Goal: Information Seeking & Learning: Learn about a topic

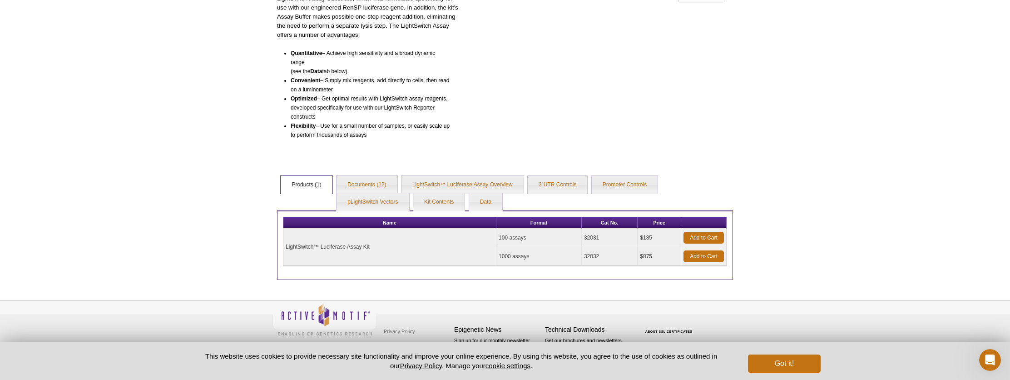
scroll to position [129, 0]
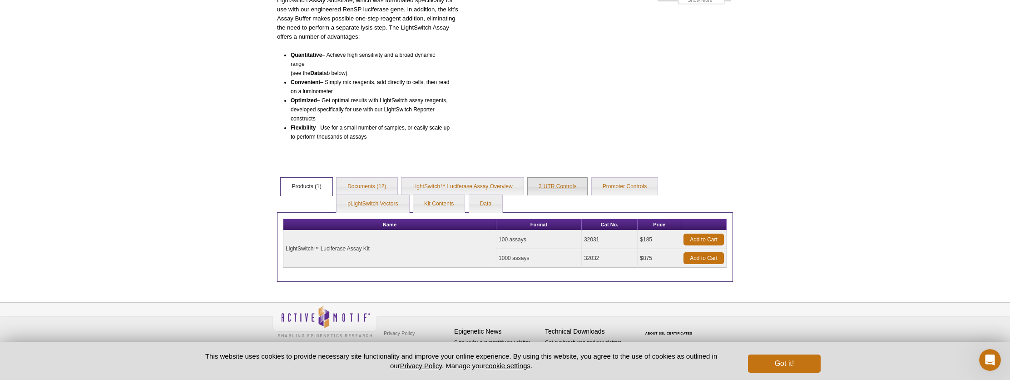
click at [559, 184] on link "3´UTR Controls" at bounding box center [558, 187] width 60 height 18
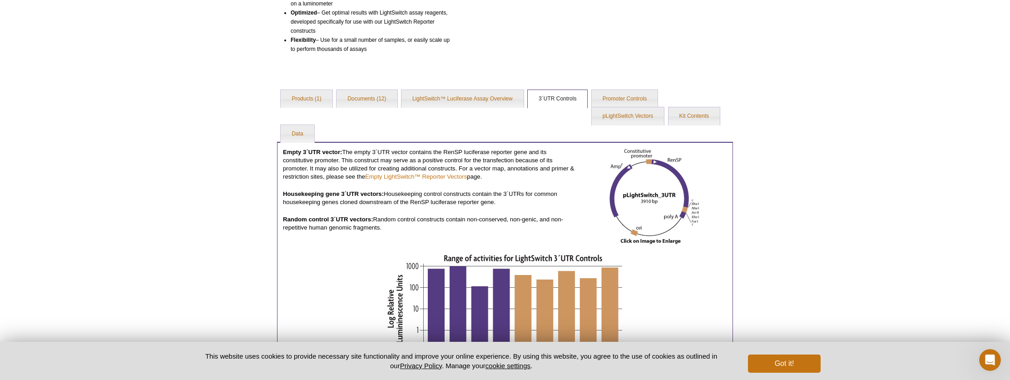
scroll to position [206, 0]
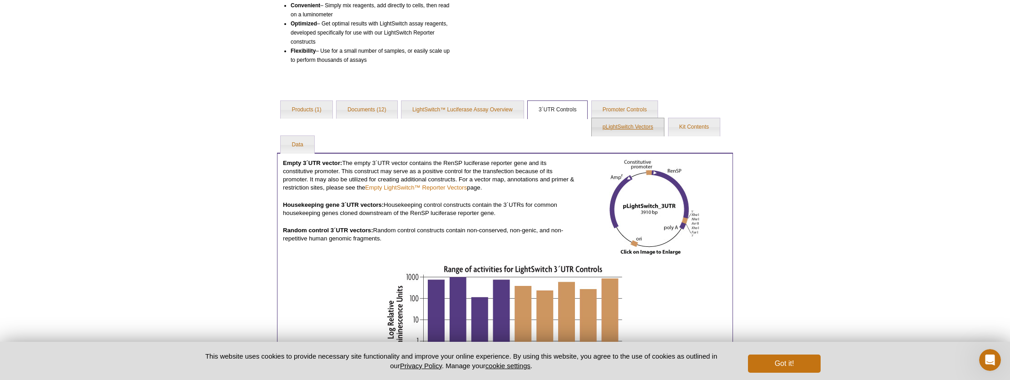
click at [621, 130] on link "pLightSwitch Vectors" at bounding box center [628, 127] width 72 height 18
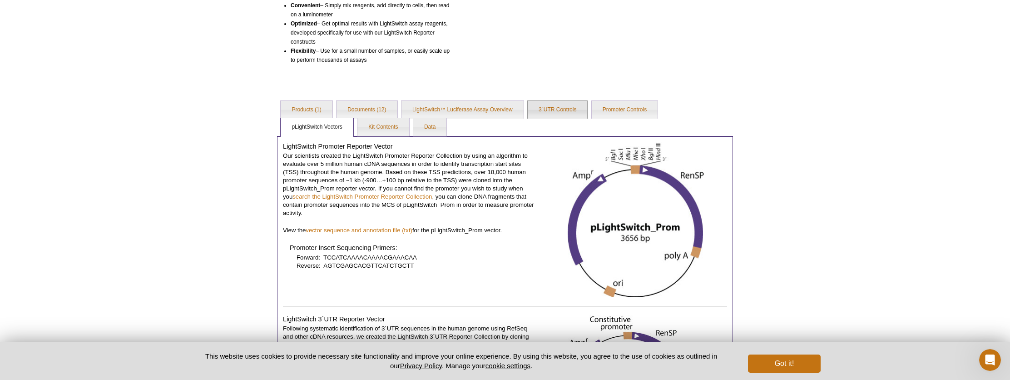
click at [544, 110] on link "3´UTR Controls" at bounding box center [558, 110] width 60 height 18
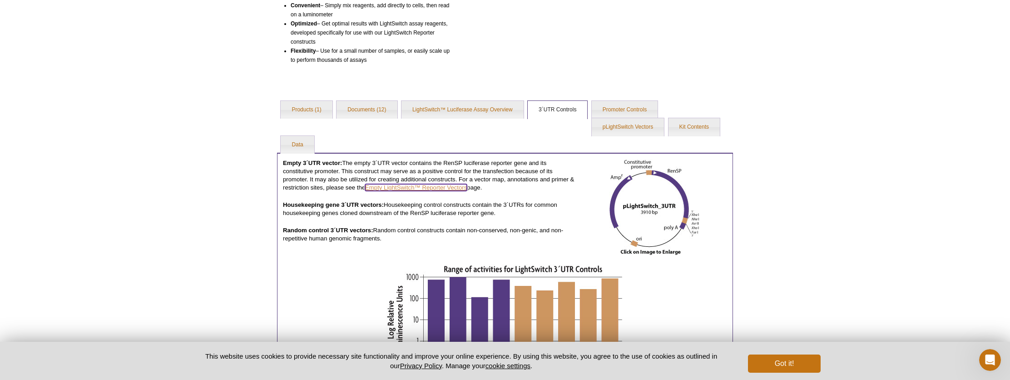
click at [389, 188] on link "Empty LightSwitch™ Reporter Vectors" at bounding box center [416, 187] width 102 height 7
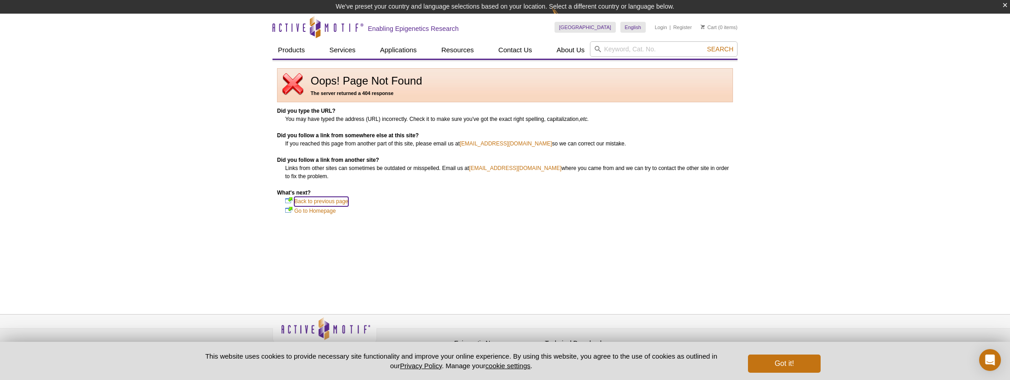
click at [329, 199] on link "Back to previous page" at bounding box center [321, 201] width 54 height 9
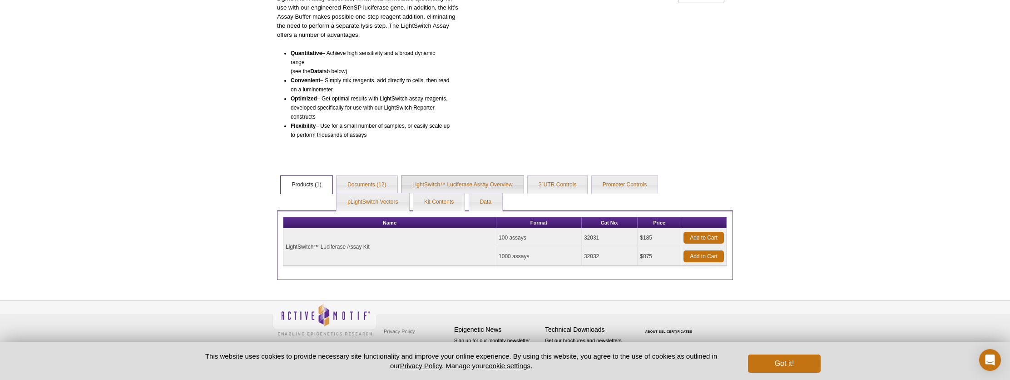
scroll to position [129, 0]
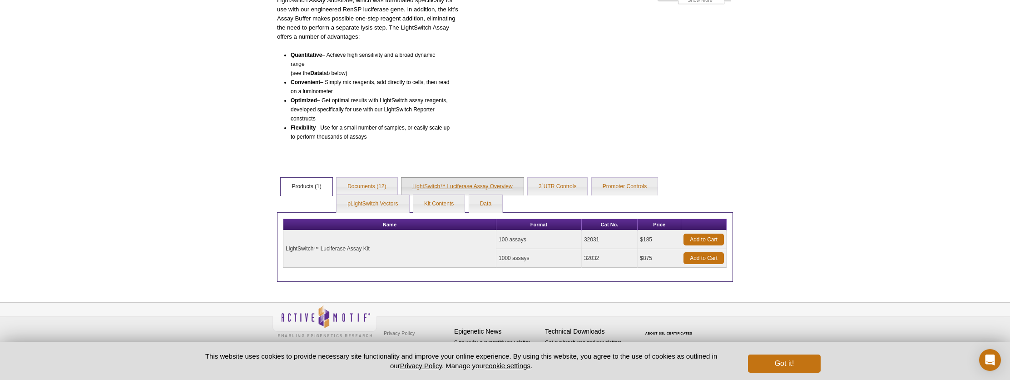
click at [442, 187] on link "LightSwitch™ Luciferase Assay Overview" at bounding box center [463, 187] width 122 height 18
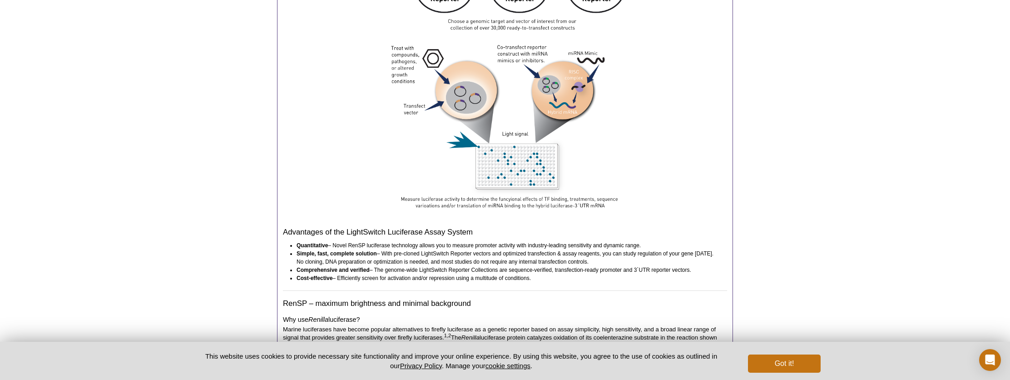
scroll to position [493, 0]
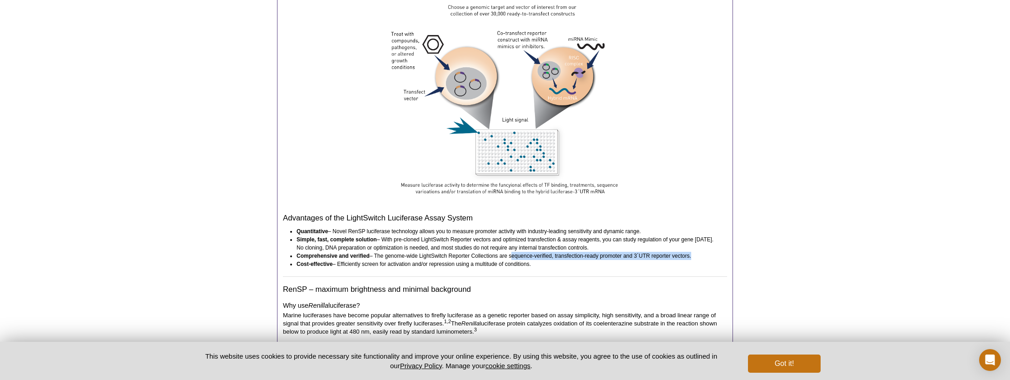
drag, startPoint x: 510, startPoint y: 254, endPoint x: 690, endPoint y: 256, distance: 180.3
click at [690, 256] on li "Comprehensive and verified – The genome-wide LightSwitch Reporter Collections a…" at bounding box center [508, 256] width 422 height 8
copy li "sequence-verified, transfection-ready promoter and 3´UTR reporter vectors"
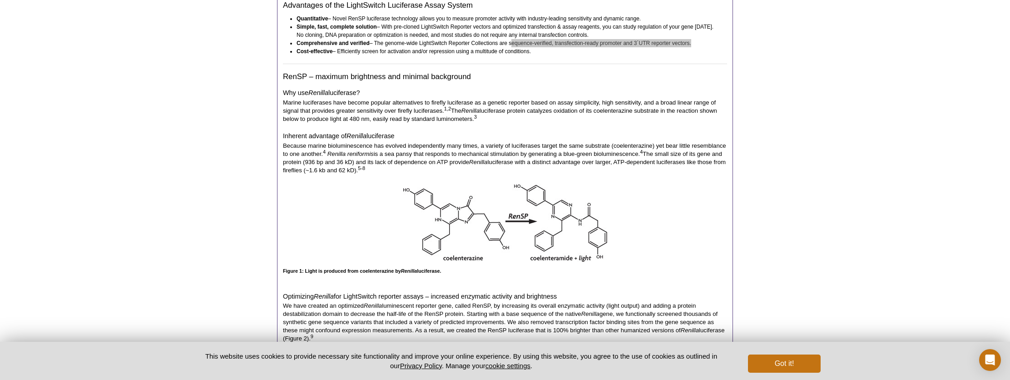
scroll to position [735, 0]
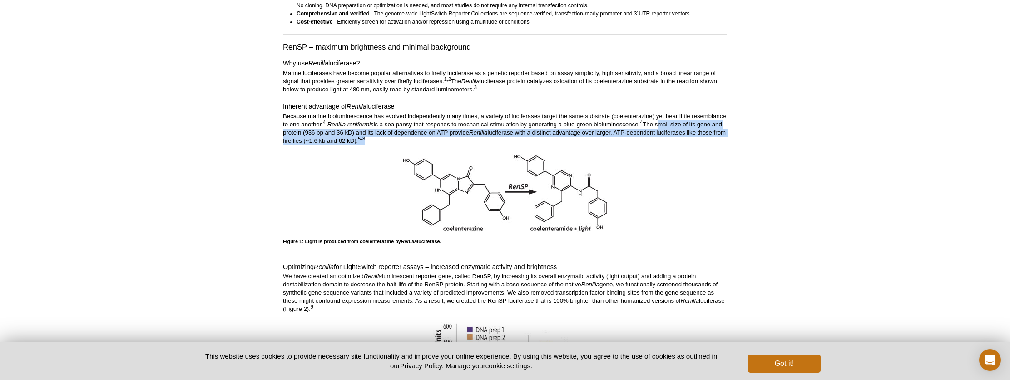
drag, startPoint x: 659, startPoint y: 124, endPoint x: 395, endPoint y: 142, distance: 265.0
click at [395, 142] on p "Because marine bioluminescence has evolved independently many times, a variety …" at bounding box center [505, 128] width 444 height 33
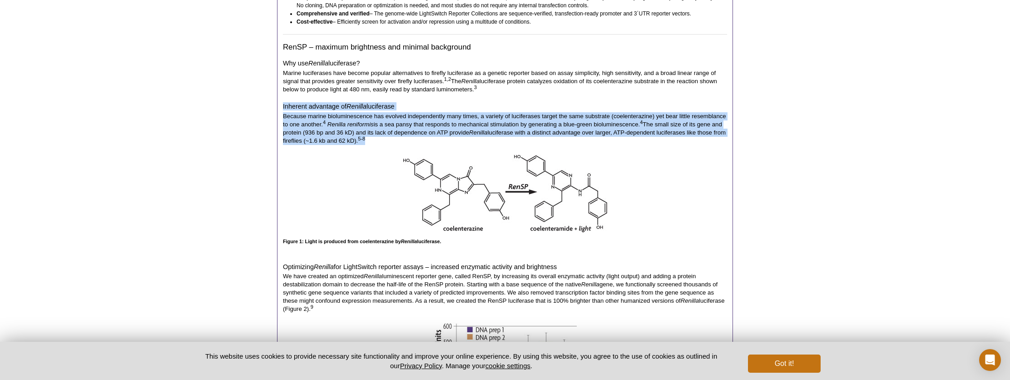
drag, startPoint x: 283, startPoint y: 106, endPoint x: 393, endPoint y: 138, distance: 115.3
click at [393, 138] on div "The LightSwitch Luciferase Assay System is a unique collection of over 30,000 r…" at bounding box center [505, 130] width 456 height 1047
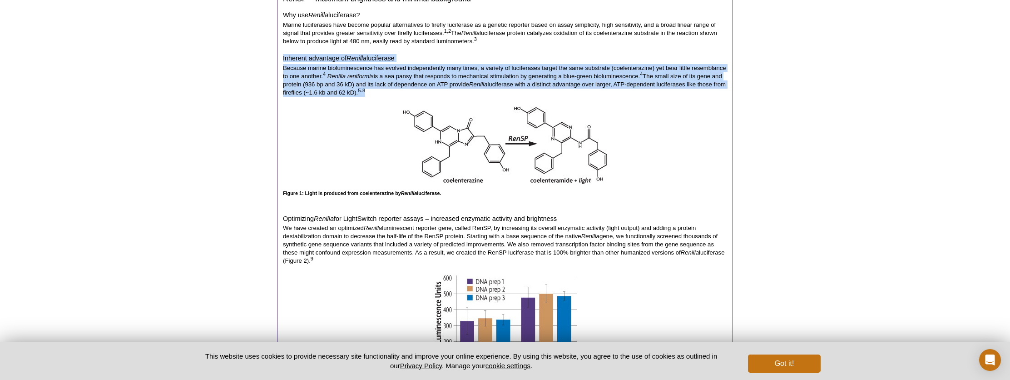
scroll to position [856, 0]
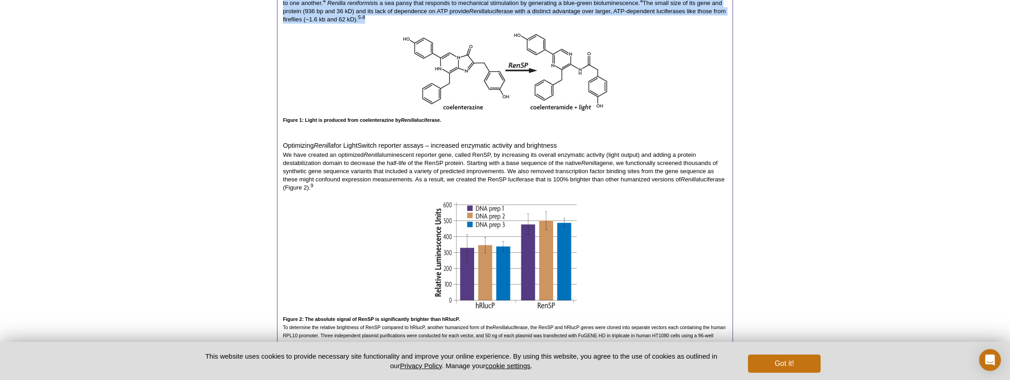
copy div "Inherent advantage of Renilla luciferase Because marine bioluminescence has evo…"
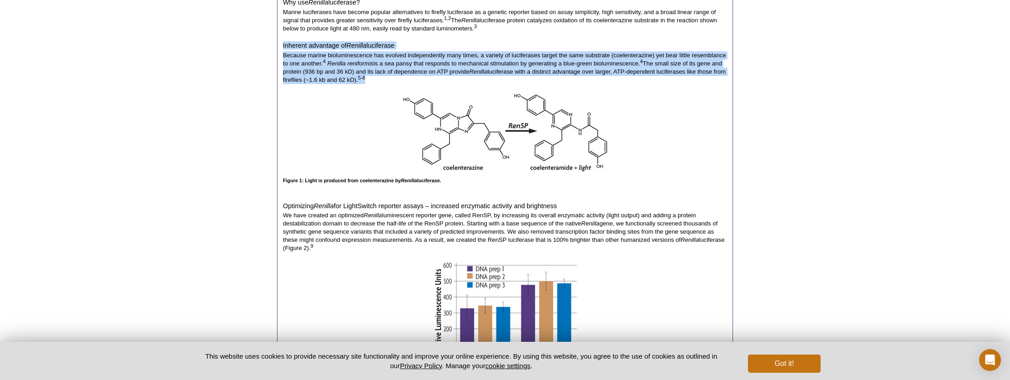
scroll to position [735, 0]
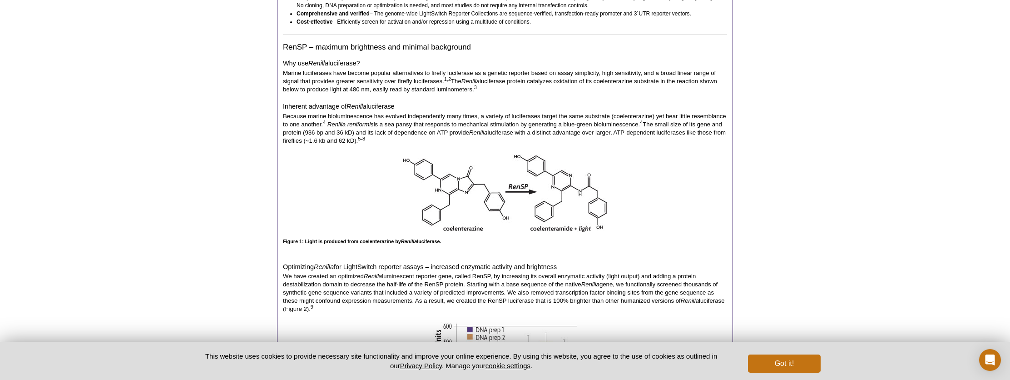
click at [284, 61] on h4 "Why use Renilla luciferase?" at bounding box center [505, 61] width 444 height 11
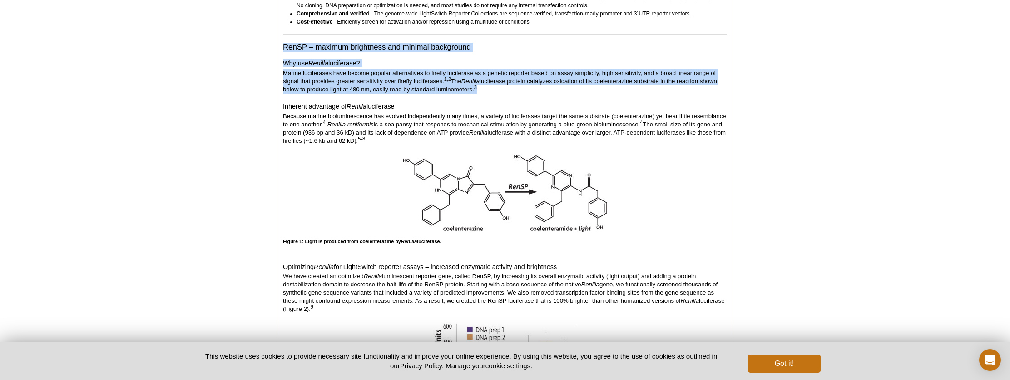
drag, startPoint x: 283, startPoint y: 45, endPoint x: 487, endPoint y: 92, distance: 209.6
click at [487, 92] on div "The LightSwitch Luciferase Assay System is a unique collection of over 30,000 r…" at bounding box center [505, 130] width 456 height 1047
copy div "RenSP – maximum brightness and minimal background Why use Renilla luciferase? M…"
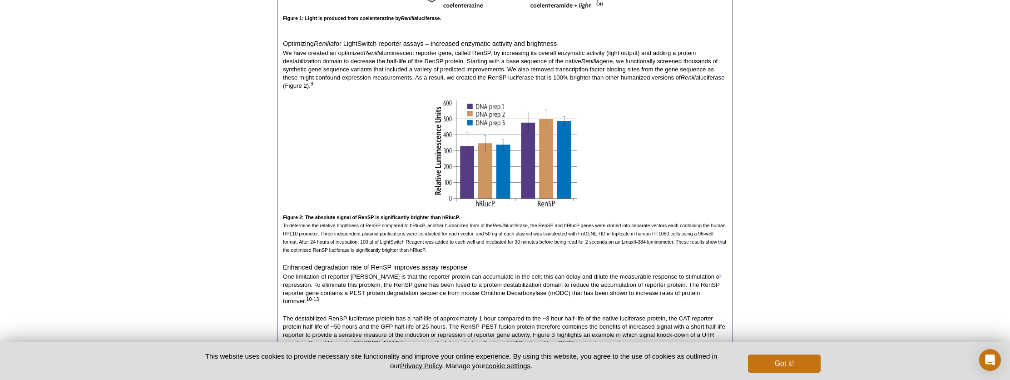
scroll to position [978, 0]
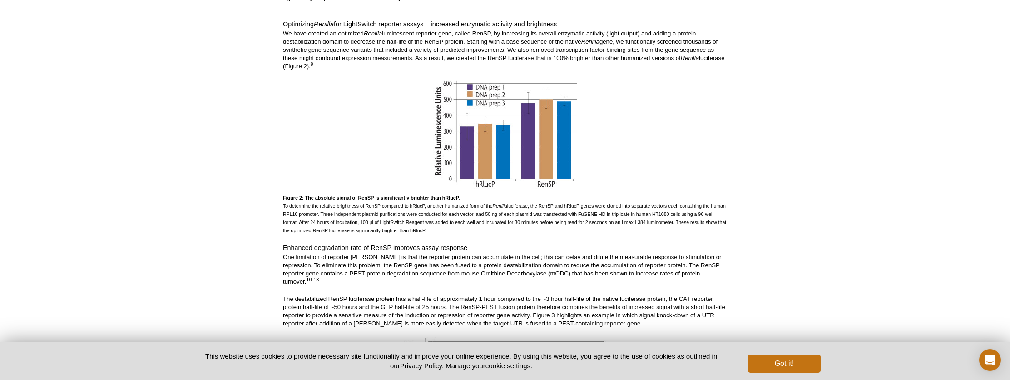
click at [560, 3] on p at bounding box center [505, 7] width 444 height 8
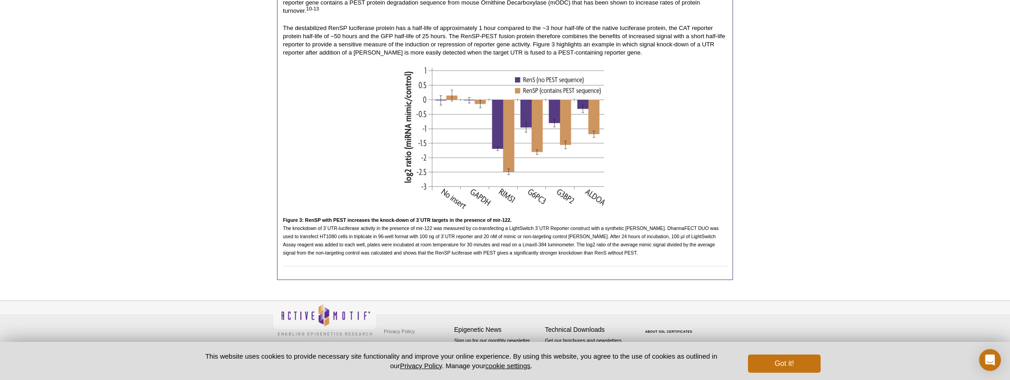
scroll to position [1250, 0]
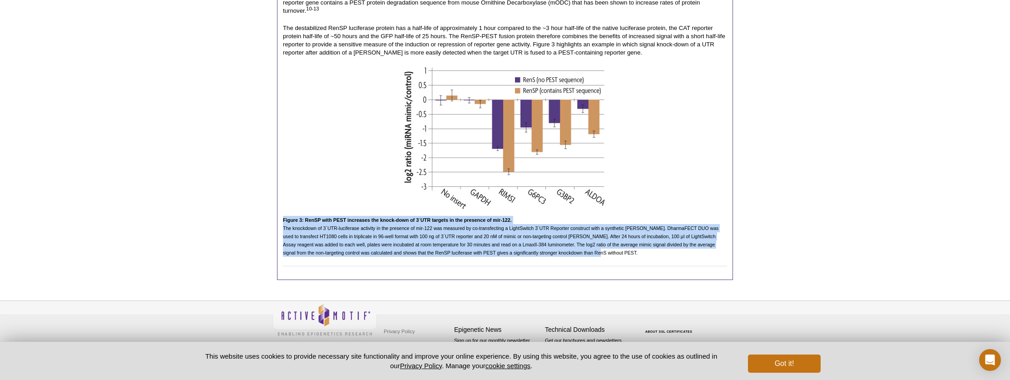
drag, startPoint x: 283, startPoint y: 218, endPoint x: 622, endPoint y: 256, distance: 341.5
copy div "Figure 3: RenSP with PEST increases the knock-down of 3´UTR targets in the pres…"
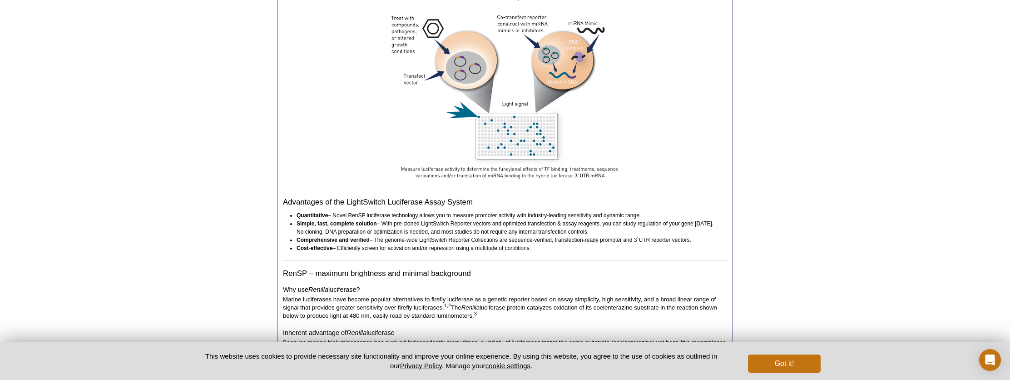
scroll to position [584, 0]
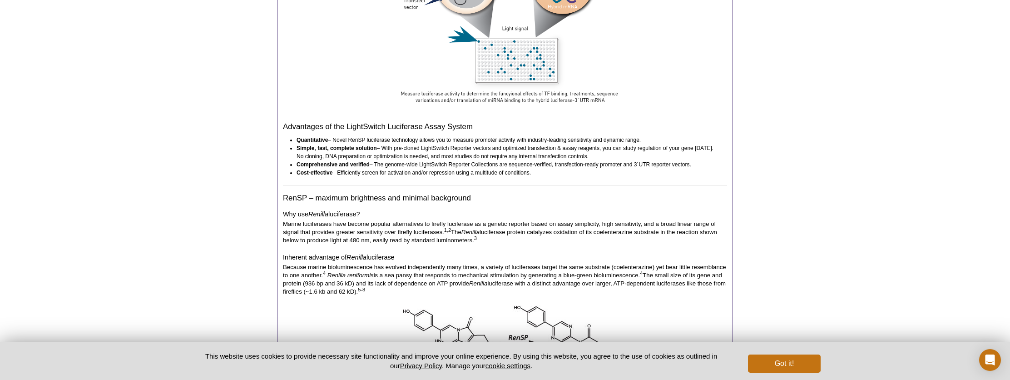
click at [449, 230] on sup "1,2" at bounding box center [447, 229] width 7 height 5
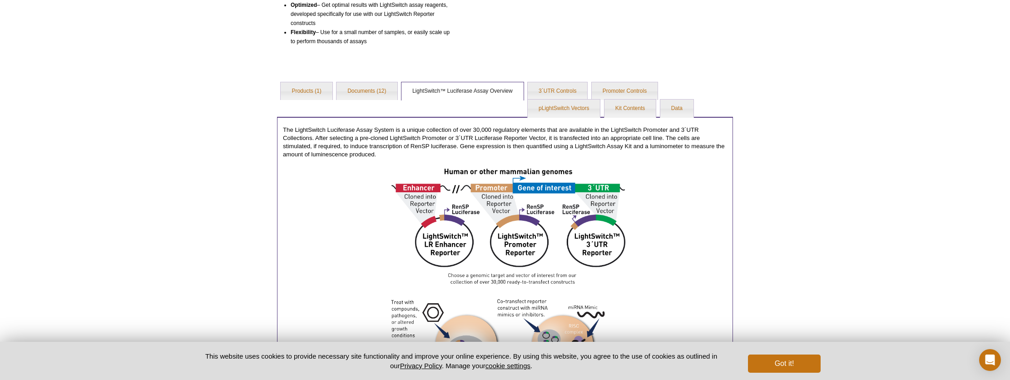
scroll to position [221, 0]
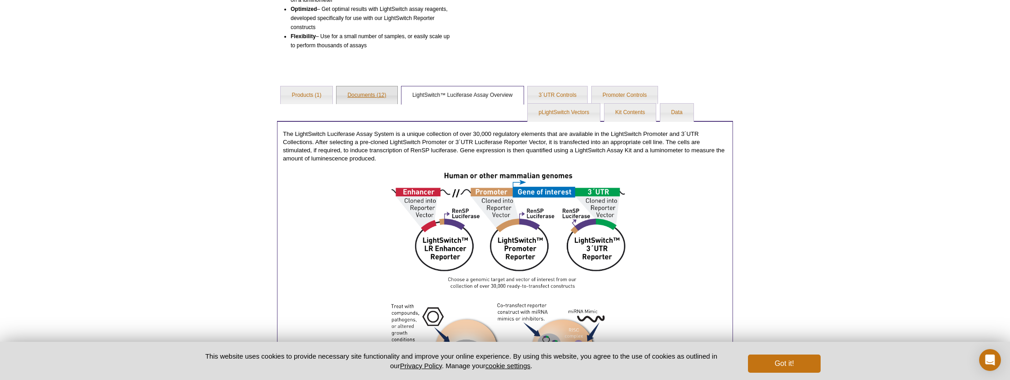
click at [355, 95] on link "Documents (12)" at bounding box center [367, 95] width 60 height 18
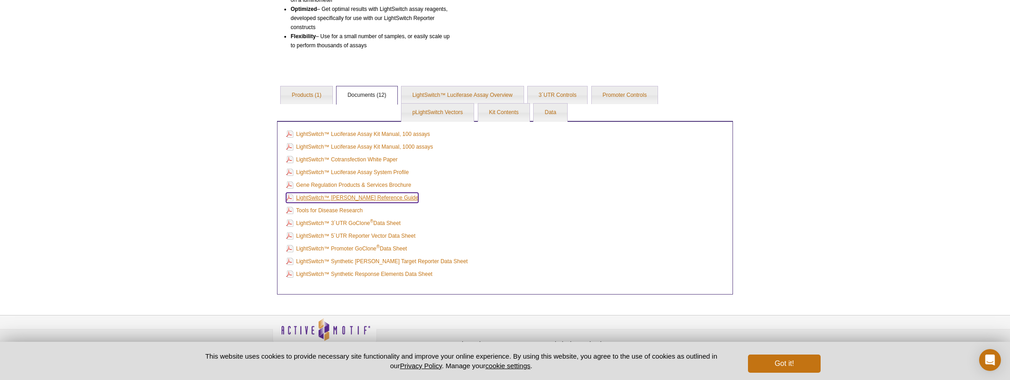
click at [381, 197] on link "LightSwitch™ [PERSON_NAME] Reference Guide" at bounding box center [352, 198] width 132 height 10
